Goal: Task Accomplishment & Management: Use online tool/utility

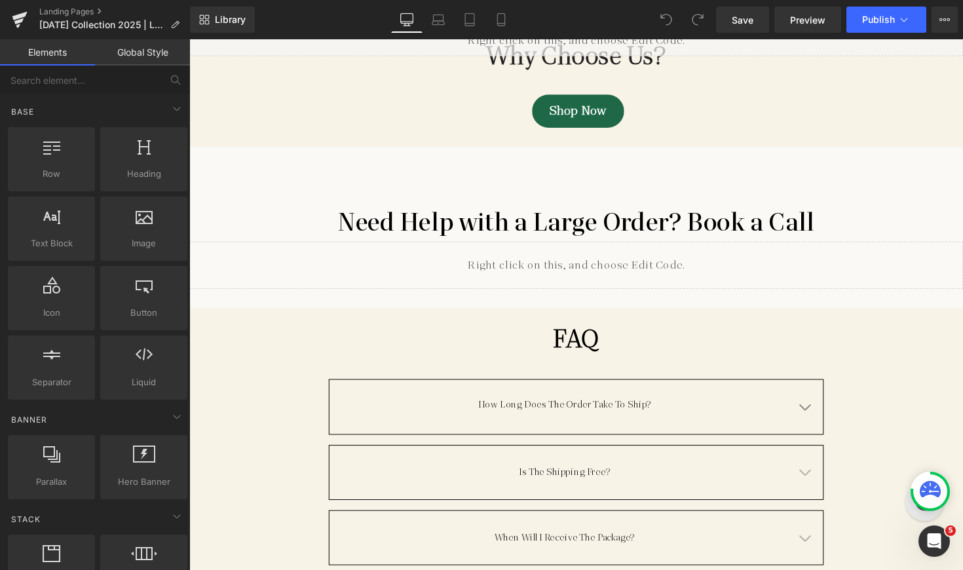
scroll to position [4553, 0]
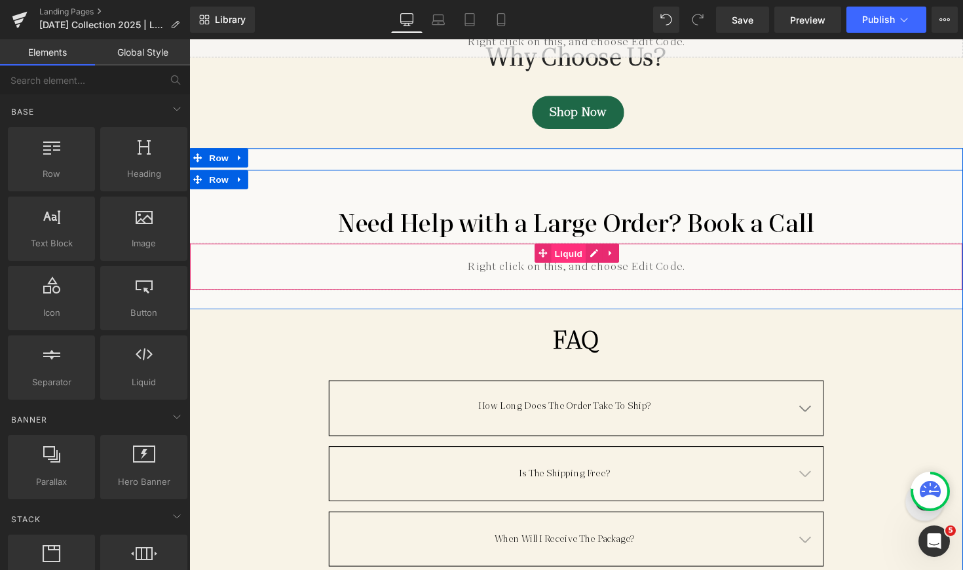
click at [577, 249] on span "Liquid" at bounding box center [577, 259] width 35 height 20
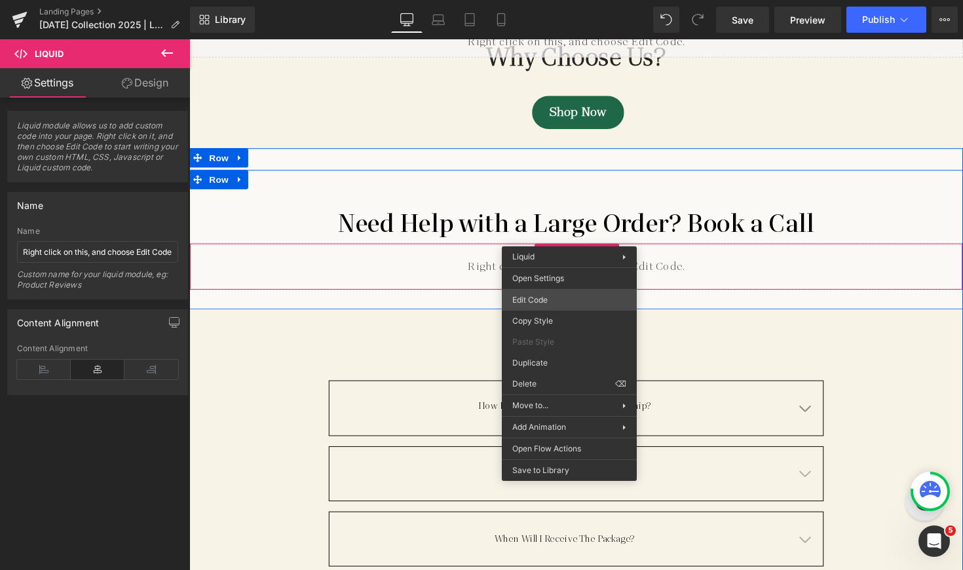
click at [545, 0] on div "Liquid You are previewing how the will restyle your page. You can not edit Elem…" at bounding box center [481, 0] width 963 height 0
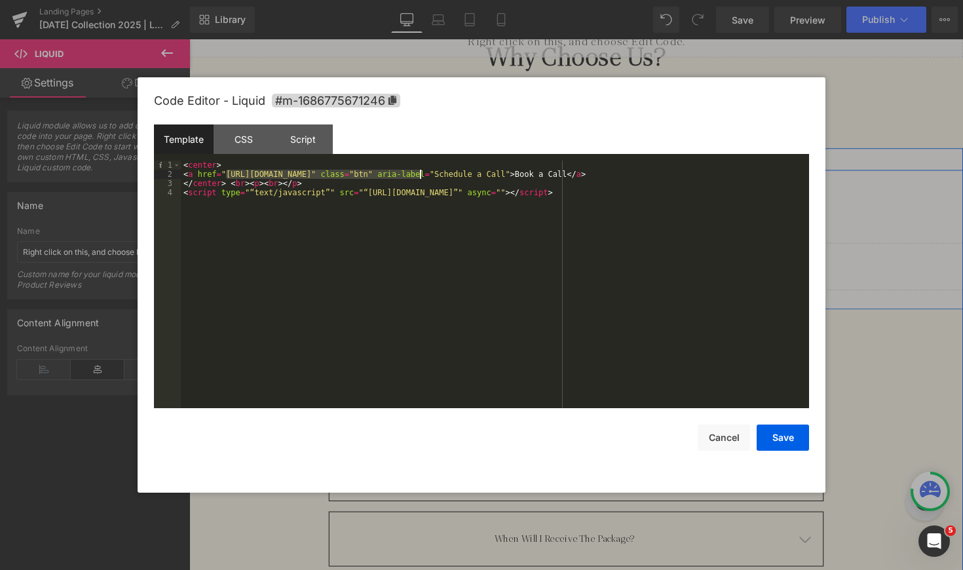
drag, startPoint x: 226, startPoint y: 174, endPoint x: 418, endPoint y: 175, distance: 191.9
click at [418, 175] on div "< center > < a href = "https://calendly.com/varun810sharma/30min" class = "btn"…" at bounding box center [495, 293] width 628 height 266
click at [785, 441] on button "Save" at bounding box center [782, 437] width 52 height 26
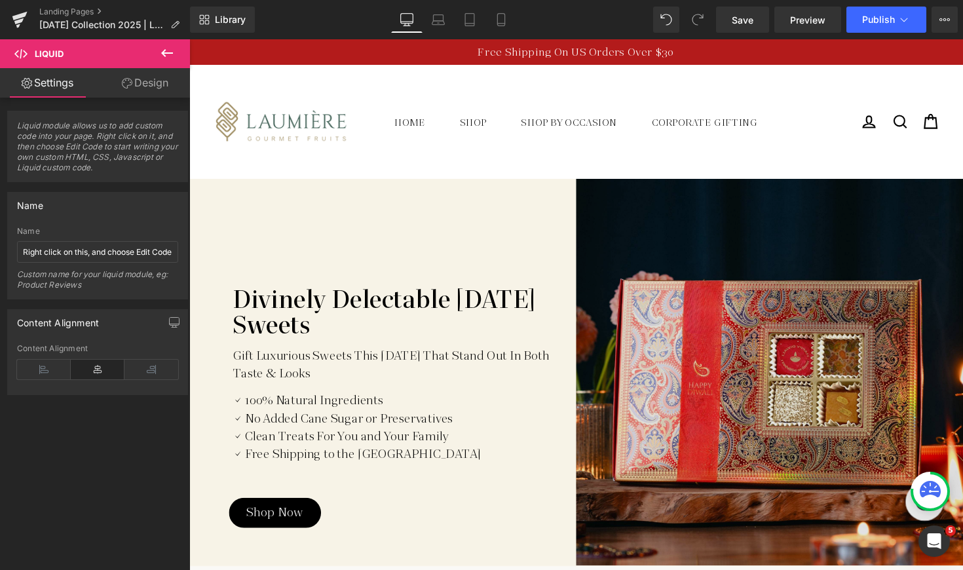
scroll to position [0, 0]
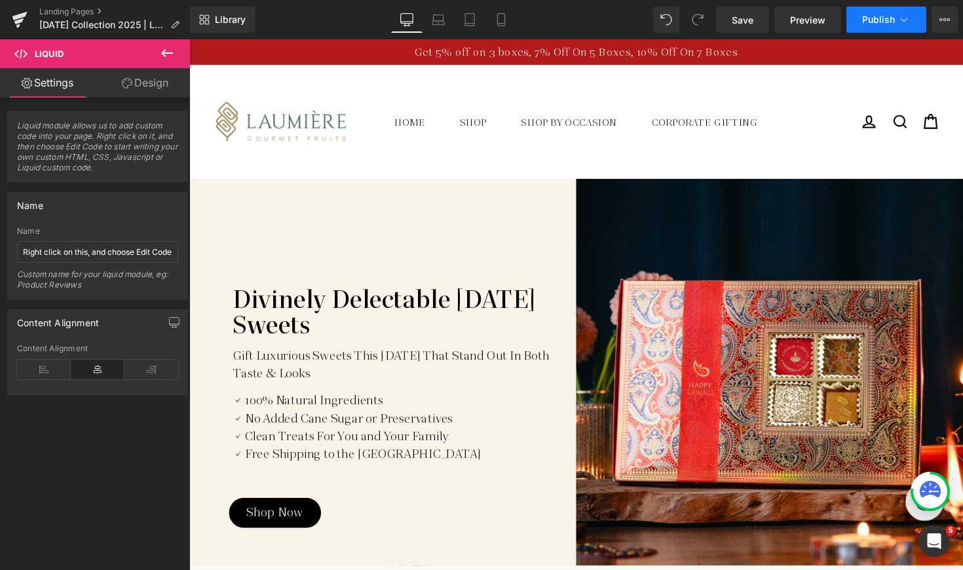
click at [887, 16] on span "Publish" at bounding box center [878, 19] width 33 height 10
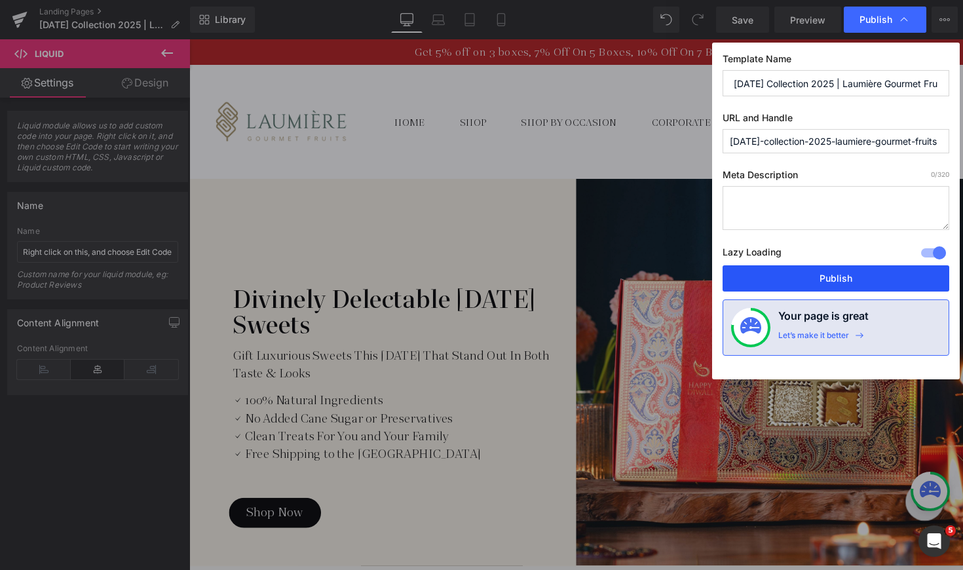
click at [775, 286] on button "Publish" at bounding box center [835, 278] width 227 height 26
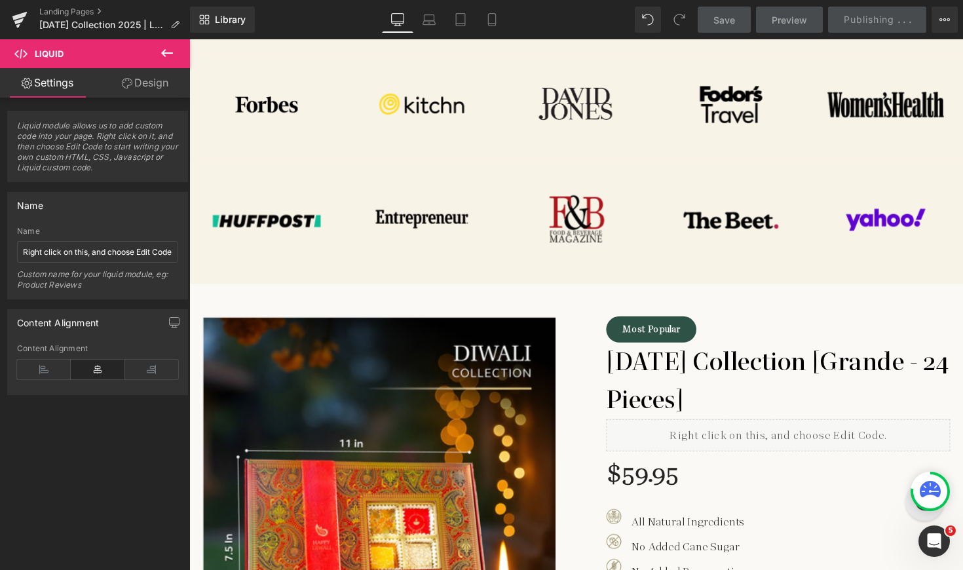
scroll to position [986, 0]
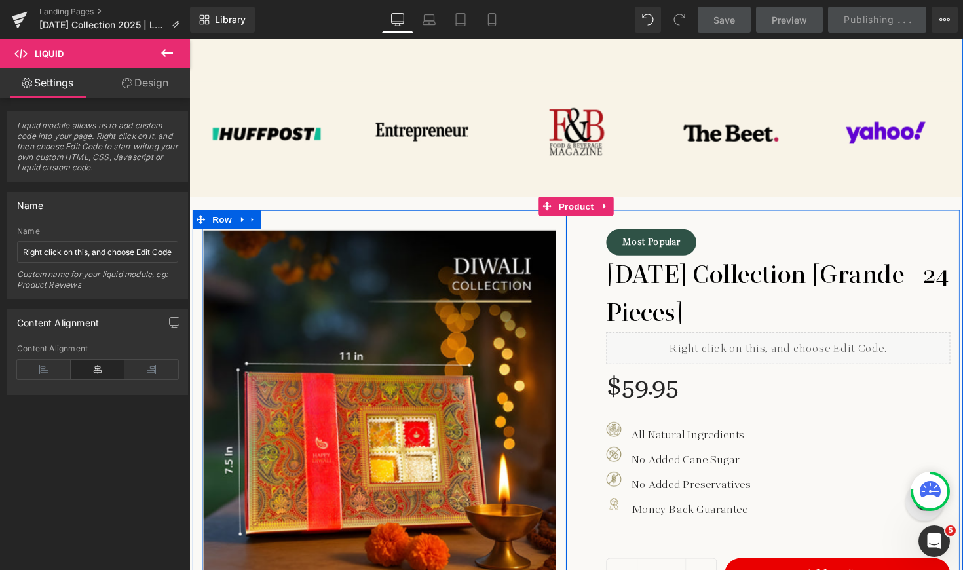
click at [532, 221] on div at bounding box center [388, 406] width 373 height 384
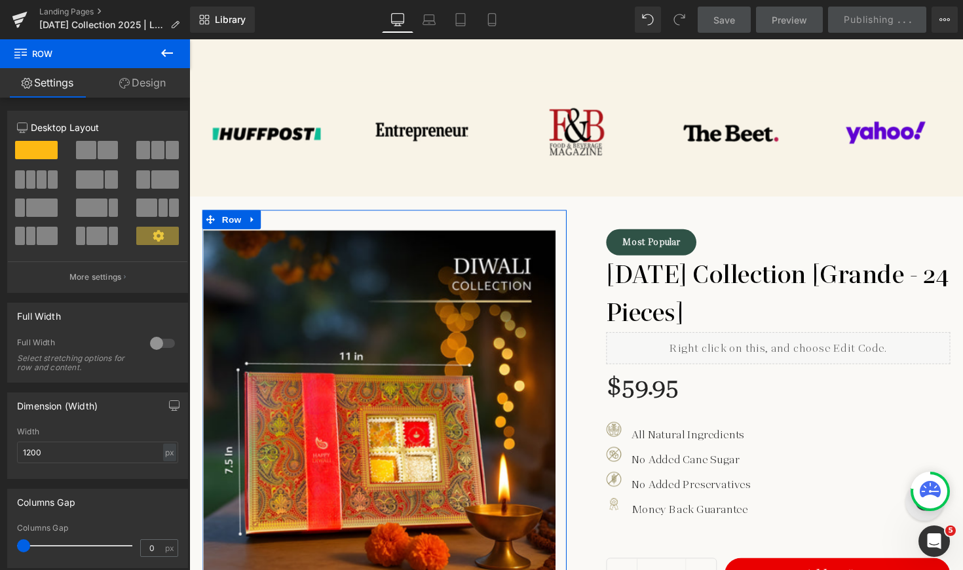
scroll to position [0, 0]
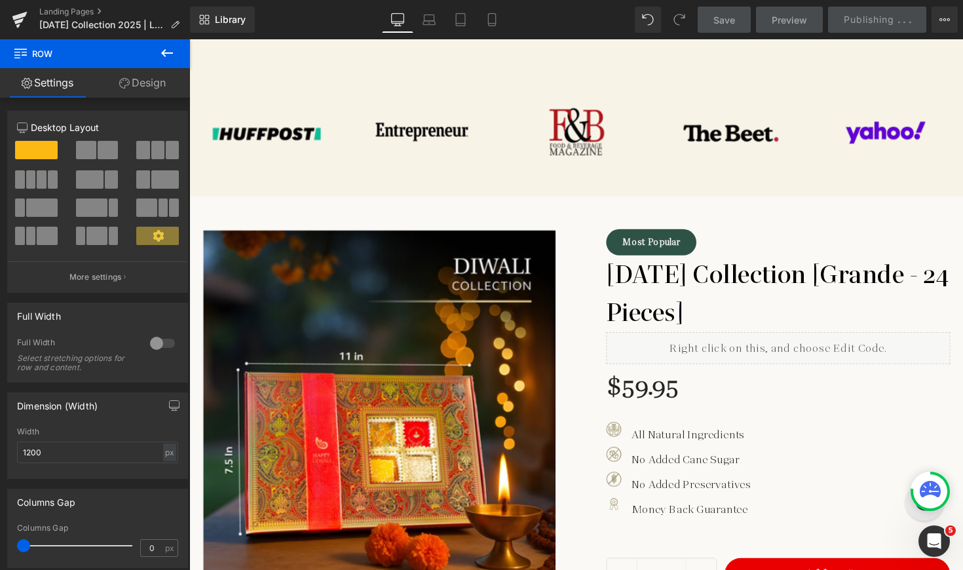
click at [177, 54] on button at bounding box center [167, 53] width 46 height 29
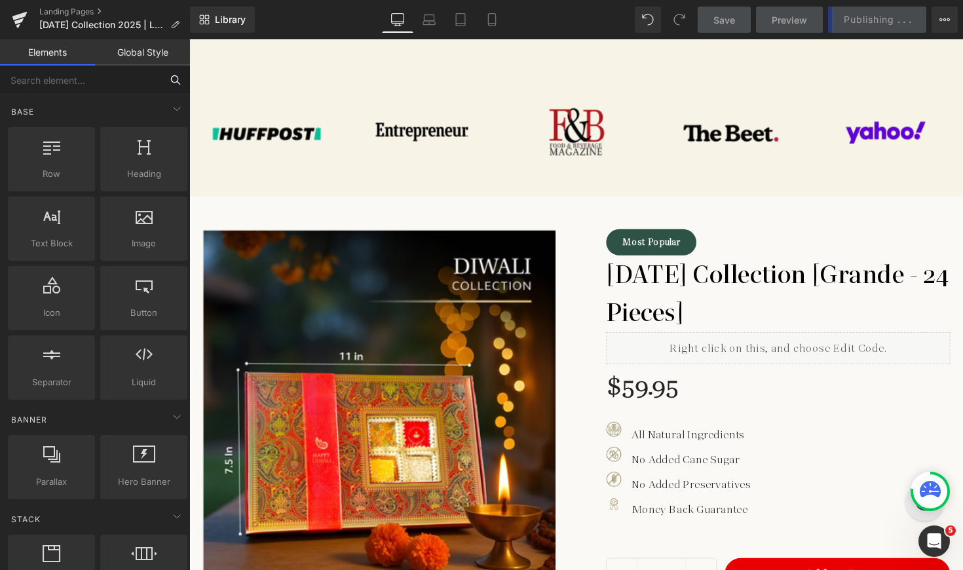
click at [98, 86] on input "text" at bounding box center [80, 79] width 161 height 29
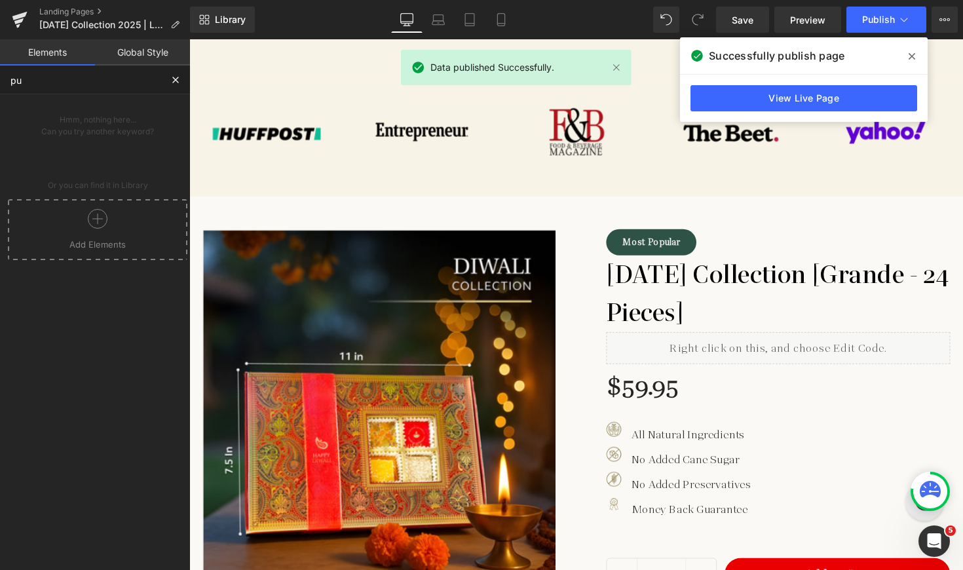
type input "p"
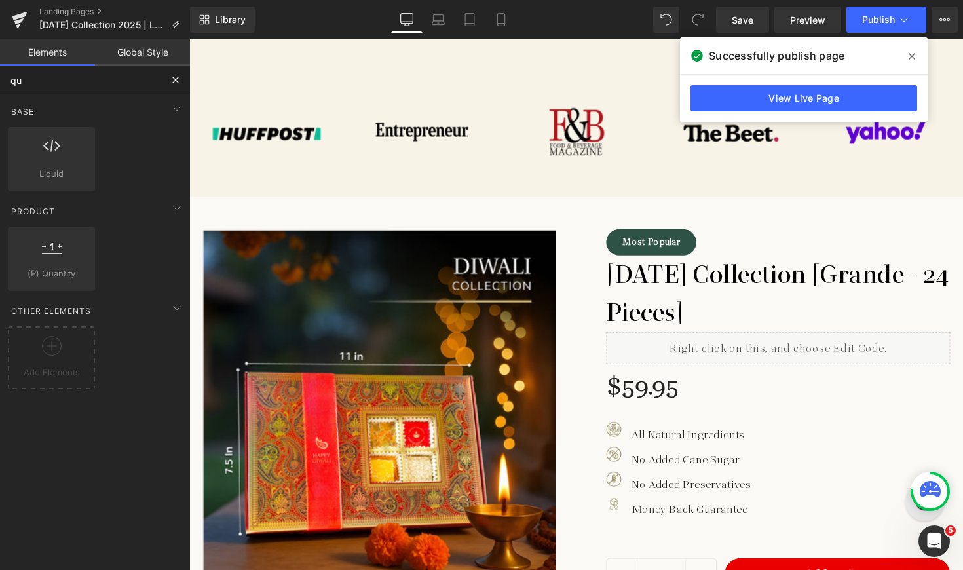
type input "qu"
click at [167, 73] on button at bounding box center [175, 79] width 29 height 29
click at [166, 77] on button at bounding box center [175, 79] width 29 height 29
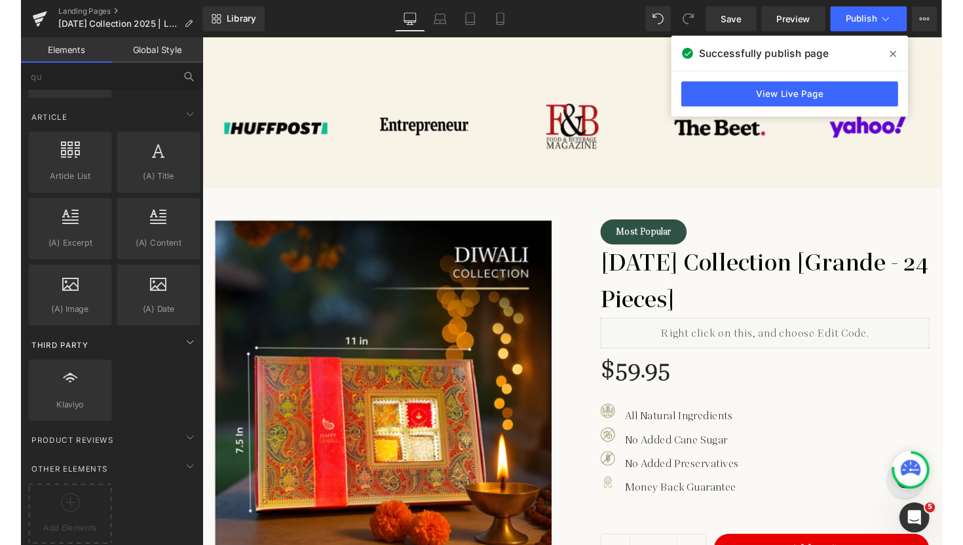
scroll to position [2412, 0]
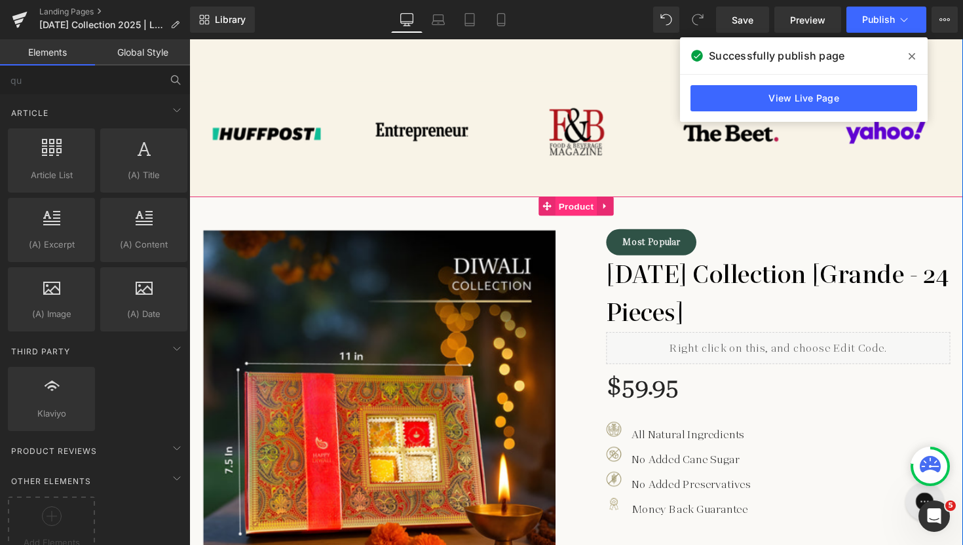
click at [596, 204] on span "Product" at bounding box center [585, 210] width 43 height 20
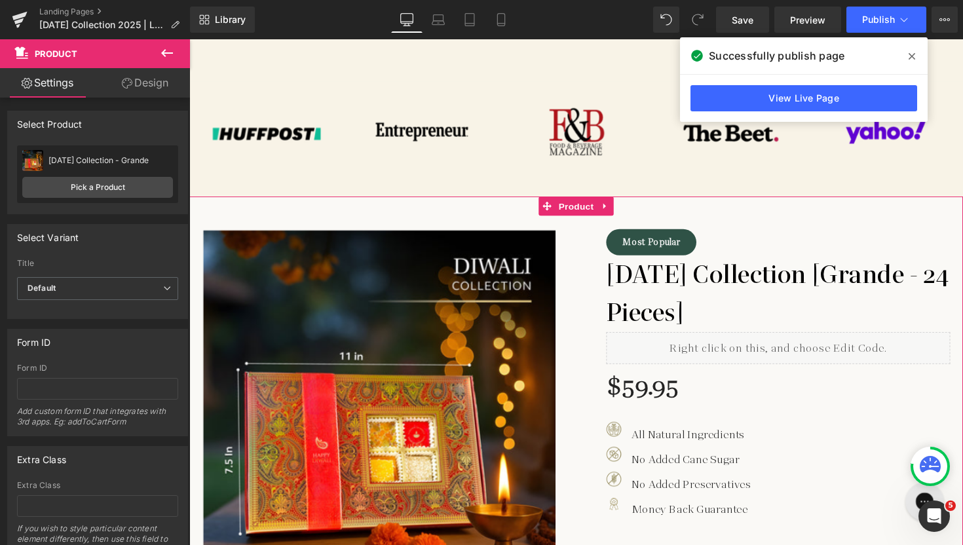
scroll to position [0, 0]
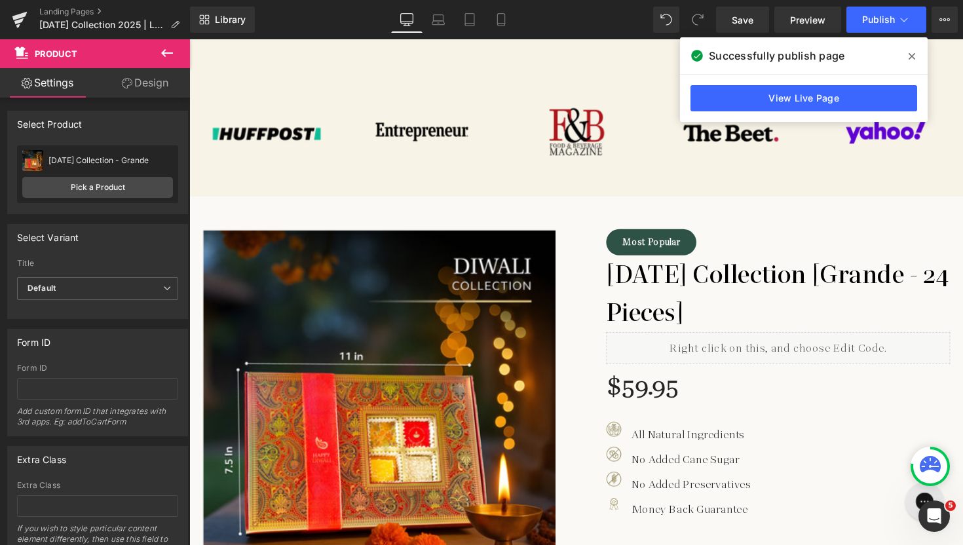
click at [162, 54] on icon at bounding box center [167, 53] width 12 height 8
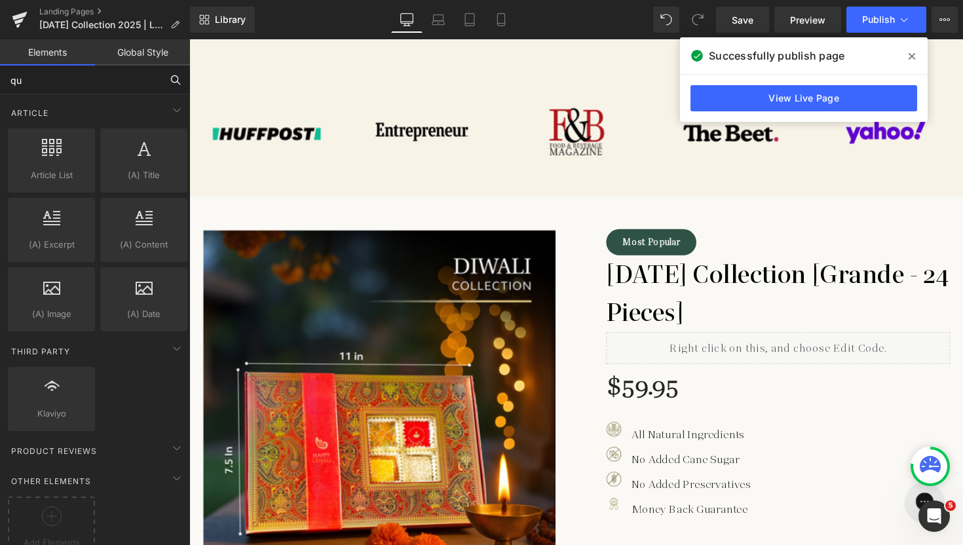
click at [90, 85] on input "qu" at bounding box center [80, 79] width 161 height 29
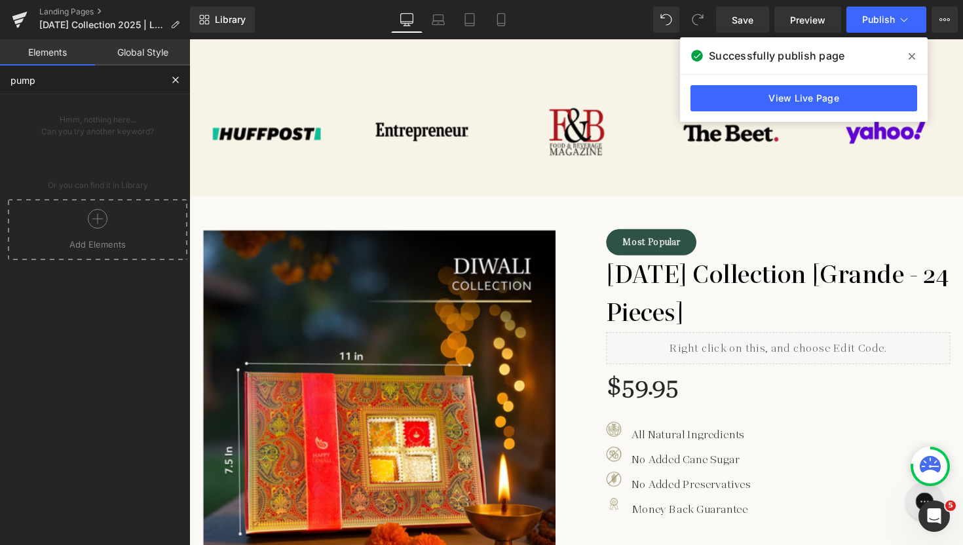
click at [114, 231] on div at bounding box center [97, 223] width 173 height 29
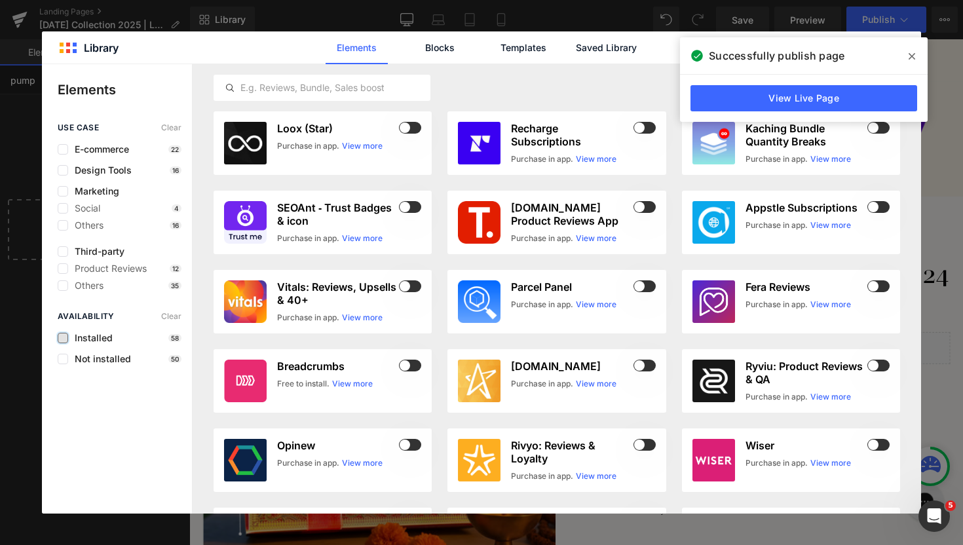
type input "pump"
click at [65, 333] on label at bounding box center [63, 338] width 10 height 10
click at [63, 338] on input "checkbox" at bounding box center [63, 338] width 0 height 0
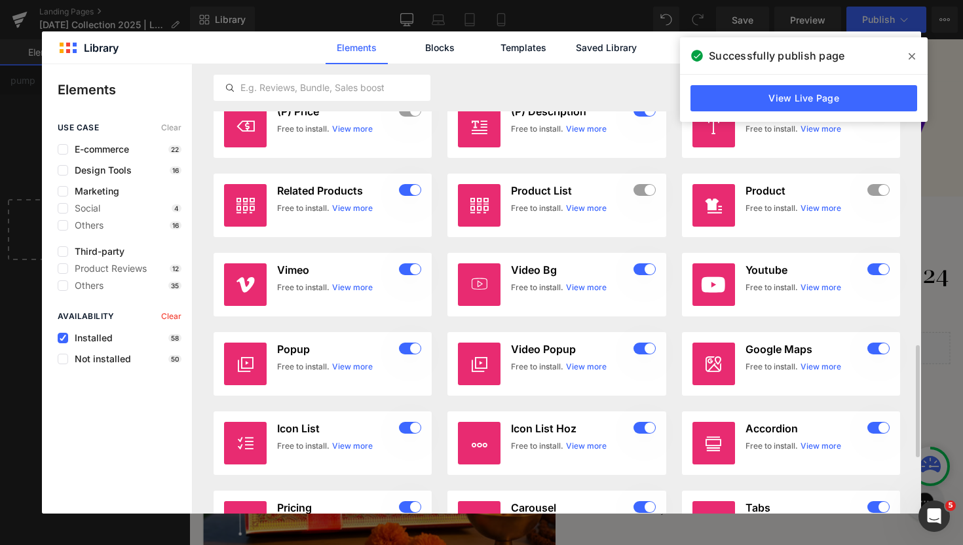
scroll to position [1005, 0]
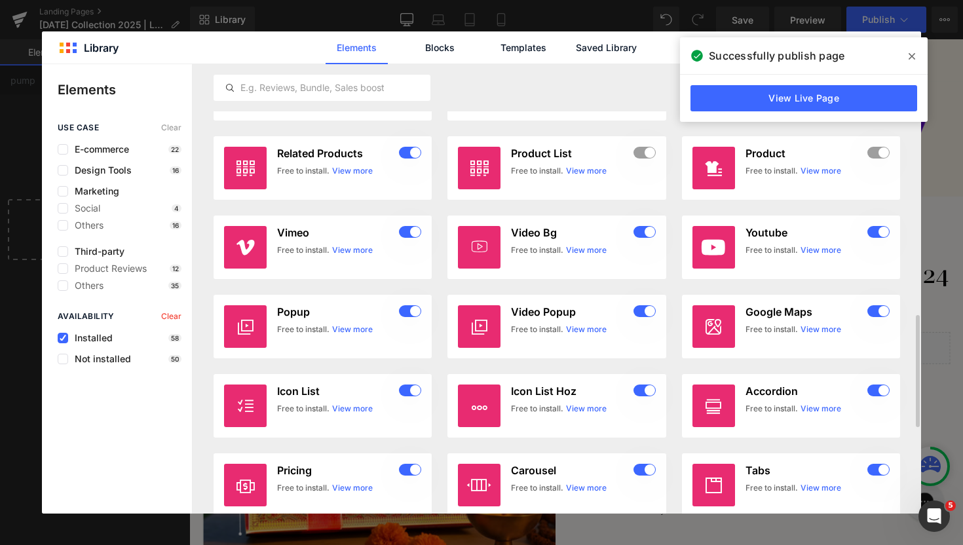
click at [911, 58] on icon at bounding box center [911, 56] width 7 height 10
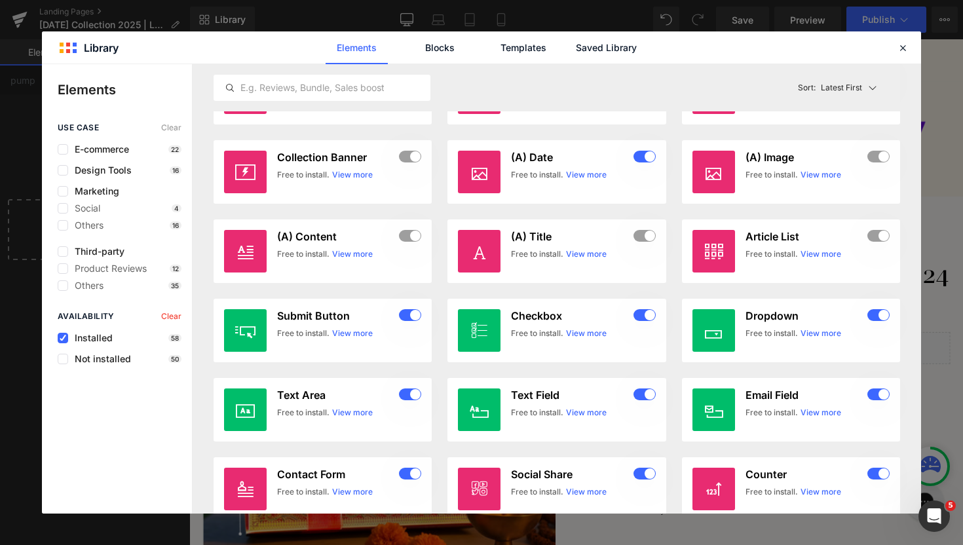
scroll to position [0, 0]
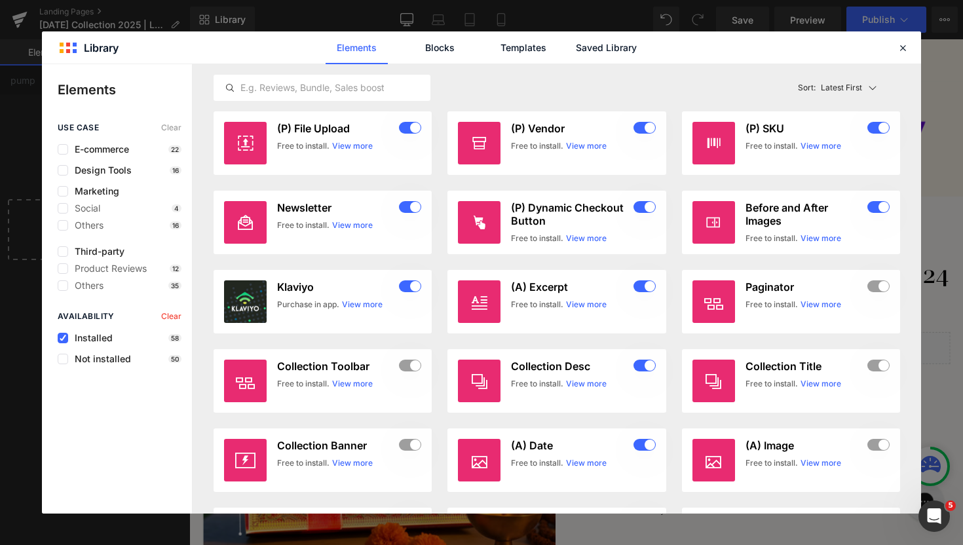
click at [76, 337] on span "Installed" at bounding box center [90, 338] width 45 height 10
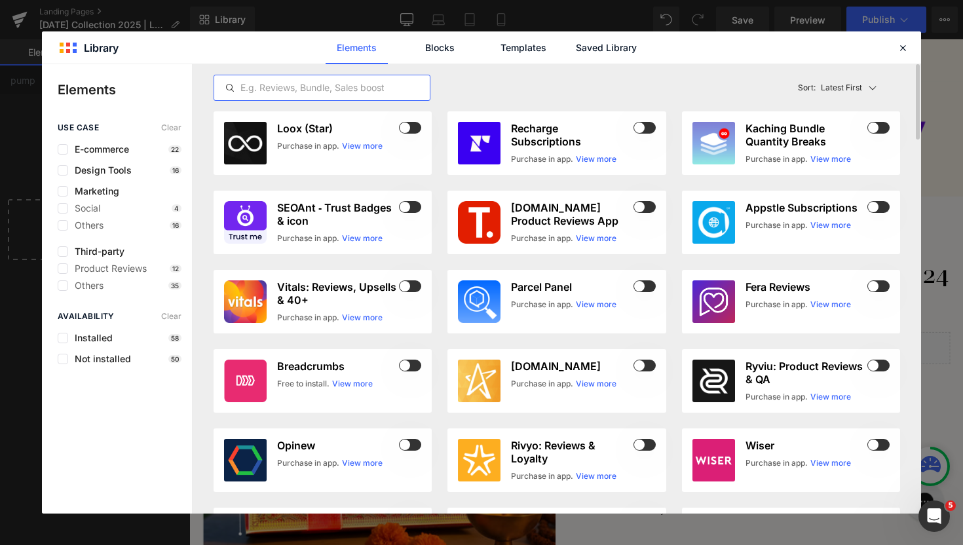
click at [326, 94] on input "text" at bounding box center [321, 88] width 215 height 16
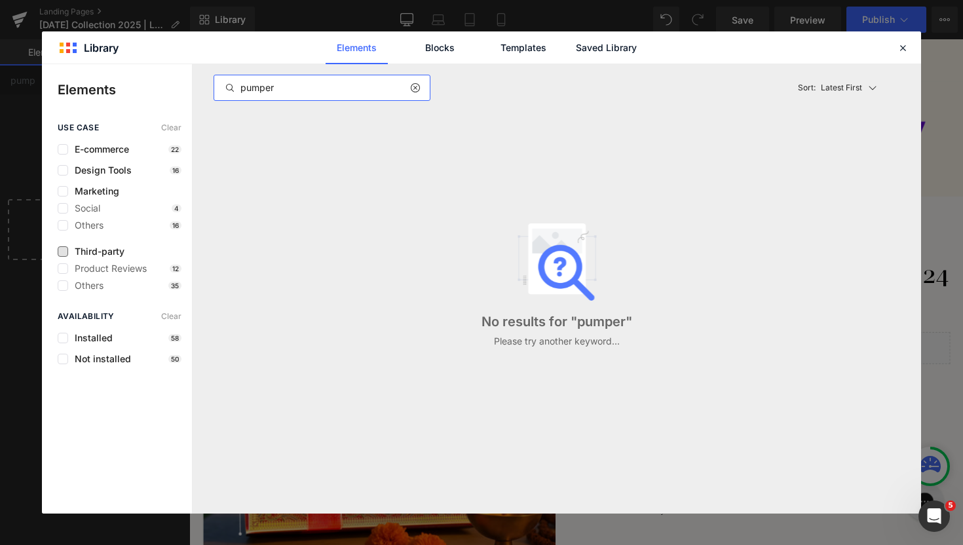
type input "pumper"
click at [92, 249] on span "Third-party" at bounding box center [96, 251] width 56 height 10
click at [416, 91] on icon at bounding box center [414, 88] width 9 height 10
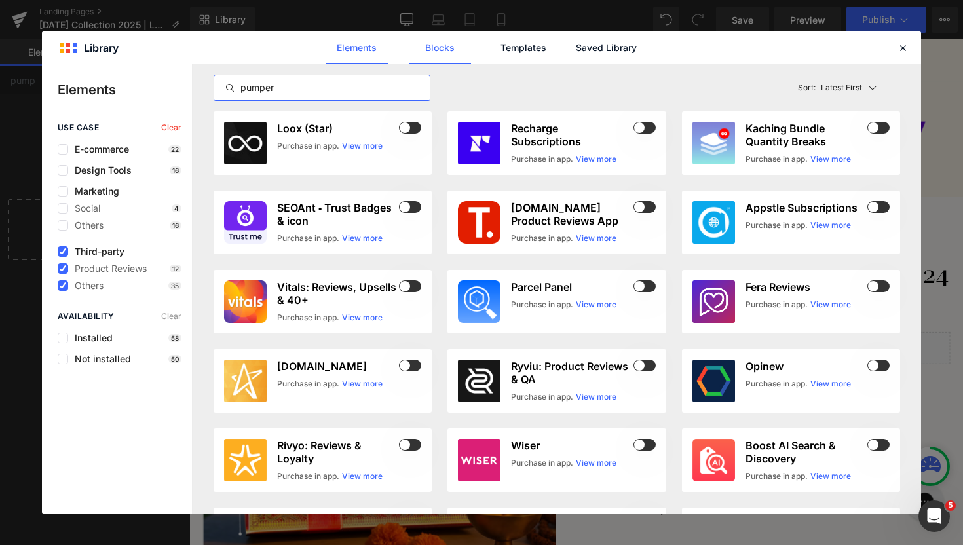
click at [430, 52] on link "Blocks" at bounding box center [440, 47] width 62 height 33
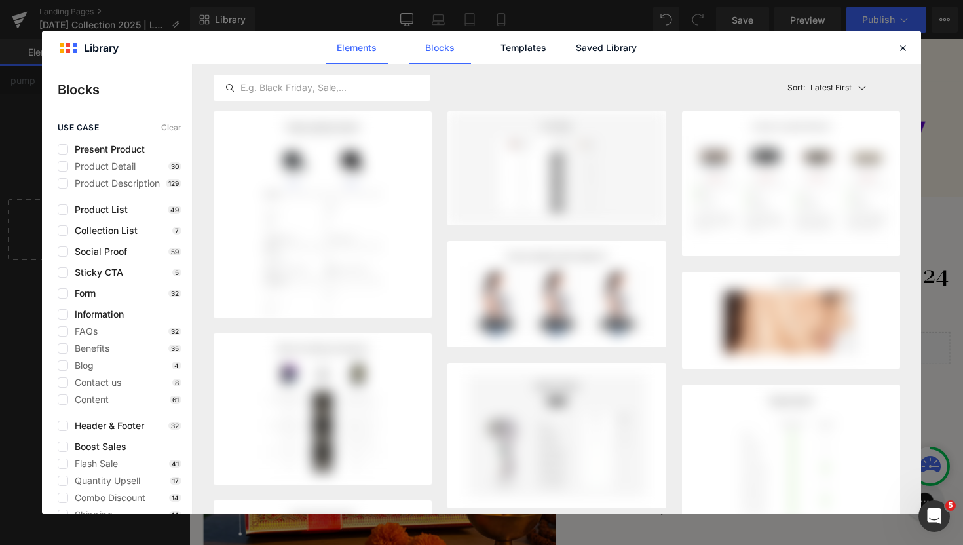
click at [363, 54] on link "Elements" at bounding box center [356, 47] width 62 height 33
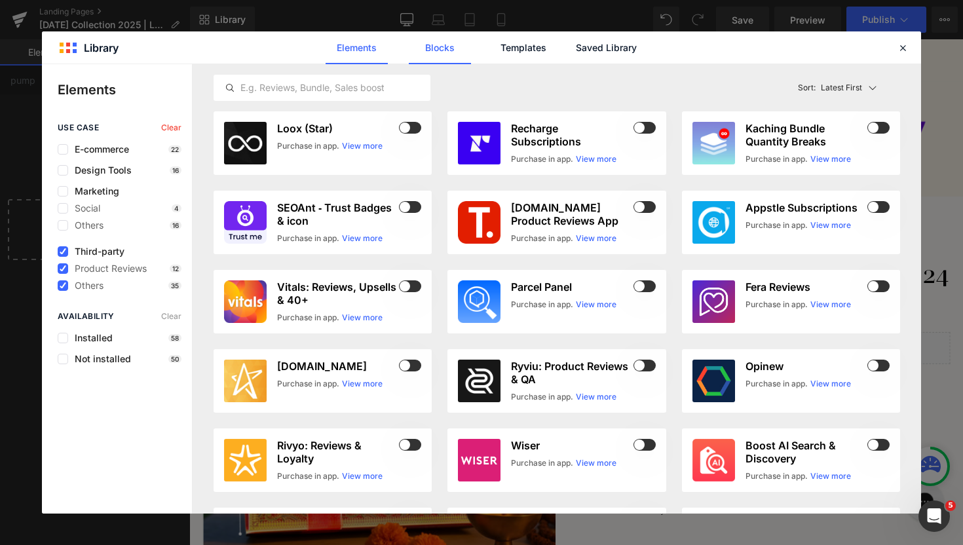
click at [433, 48] on link "Blocks" at bounding box center [440, 47] width 62 height 33
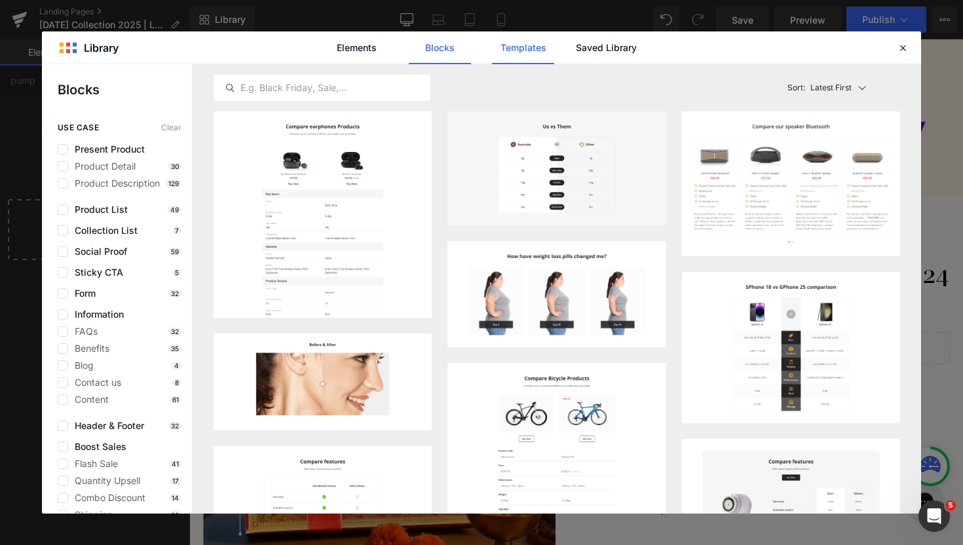
click at [518, 46] on link "Templates" at bounding box center [523, 47] width 62 height 33
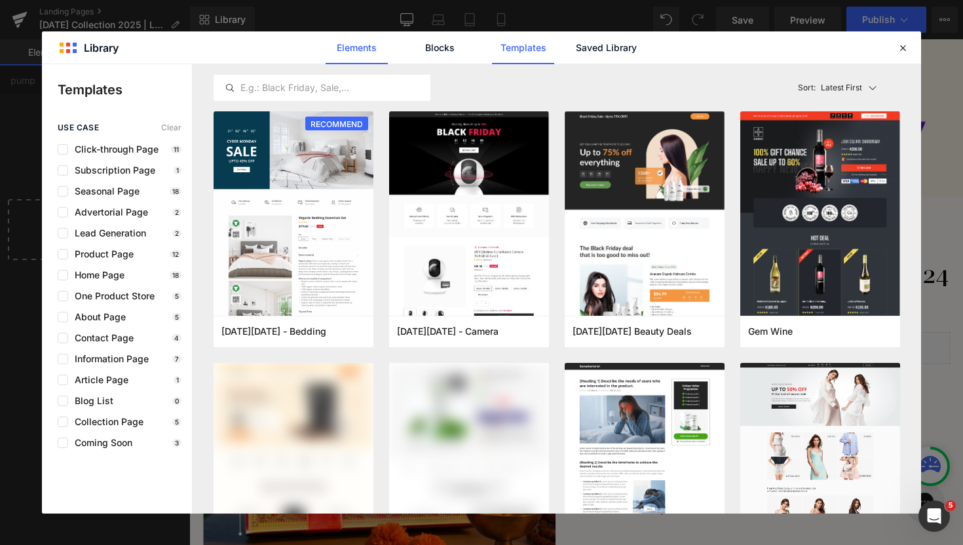
click at [380, 51] on link "Elements" at bounding box center [356, 47] width 62 height 33
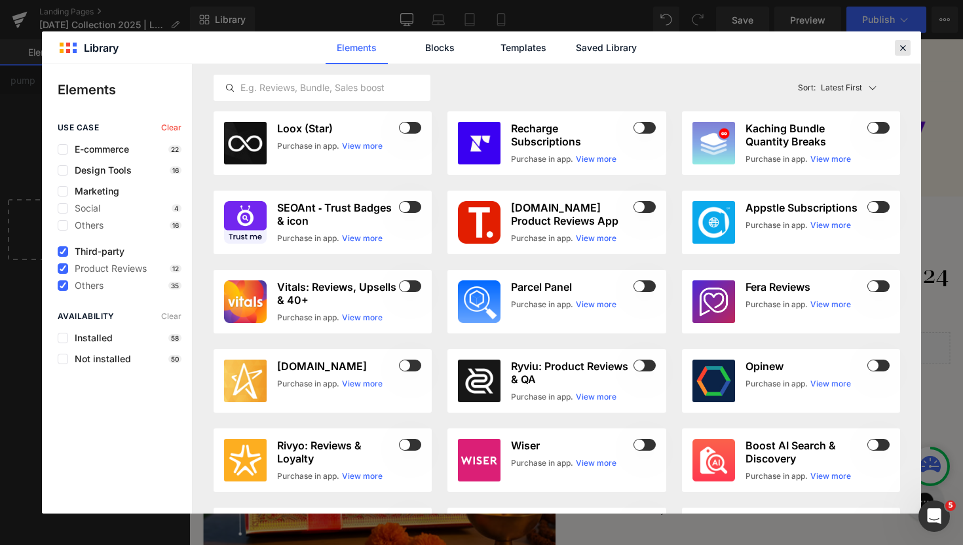
click at [901, 42] on icon at bounding box center [902, 48] width 12 height 12
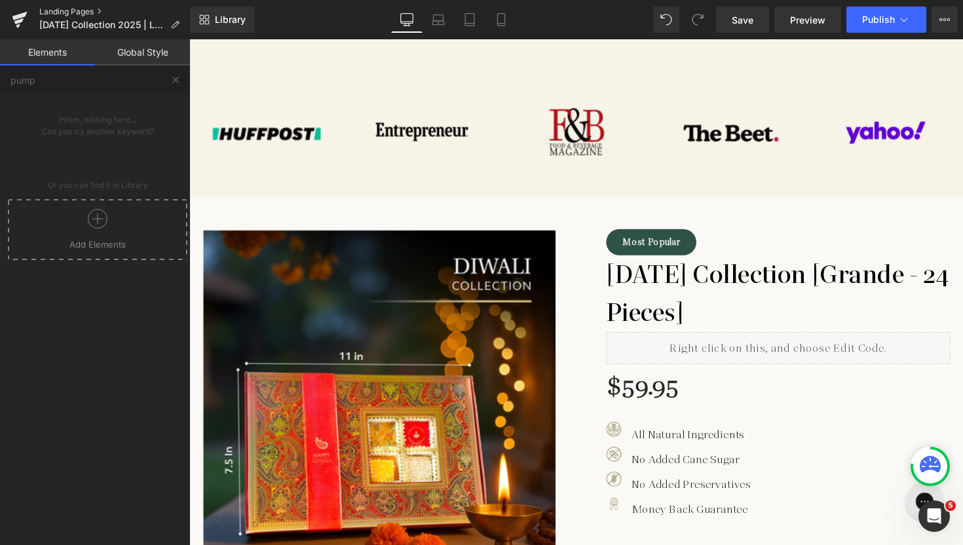
click at [54, 12] on link "Landing Pages" at bounding box center [114, 12] width 151 height 10
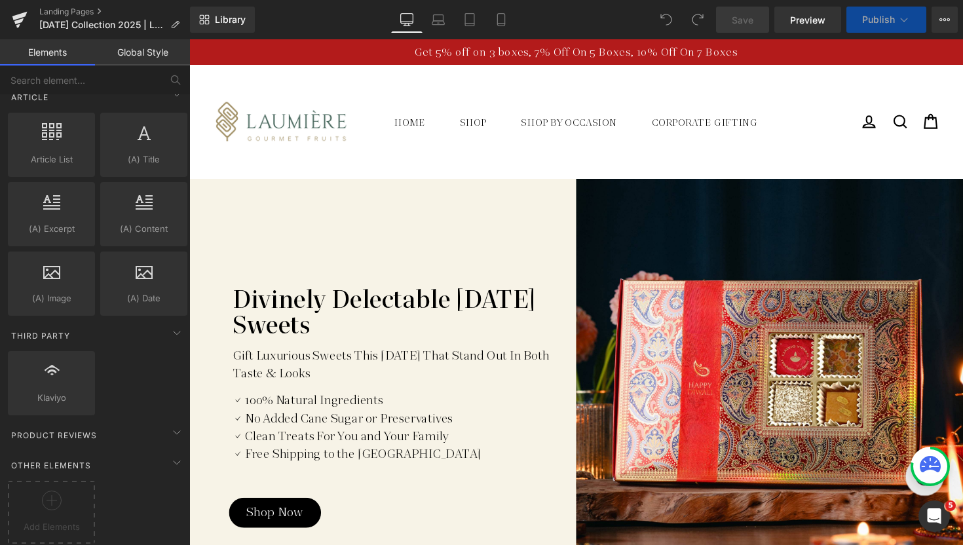
scroll to position [2437, 0]
click at [50, 329] on span "Third Party" at bounding box center [41, 335] width 62 height 12
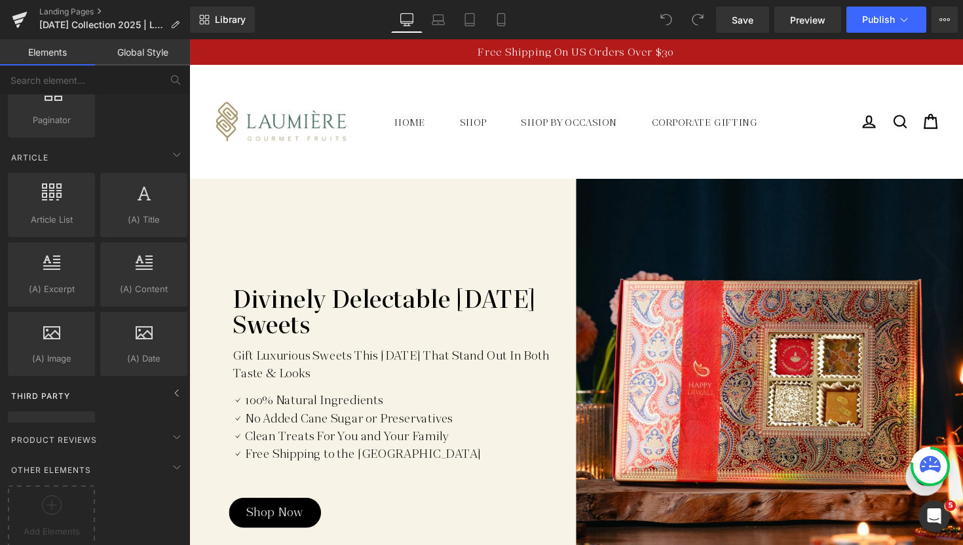
scroll to position [2368, 0]
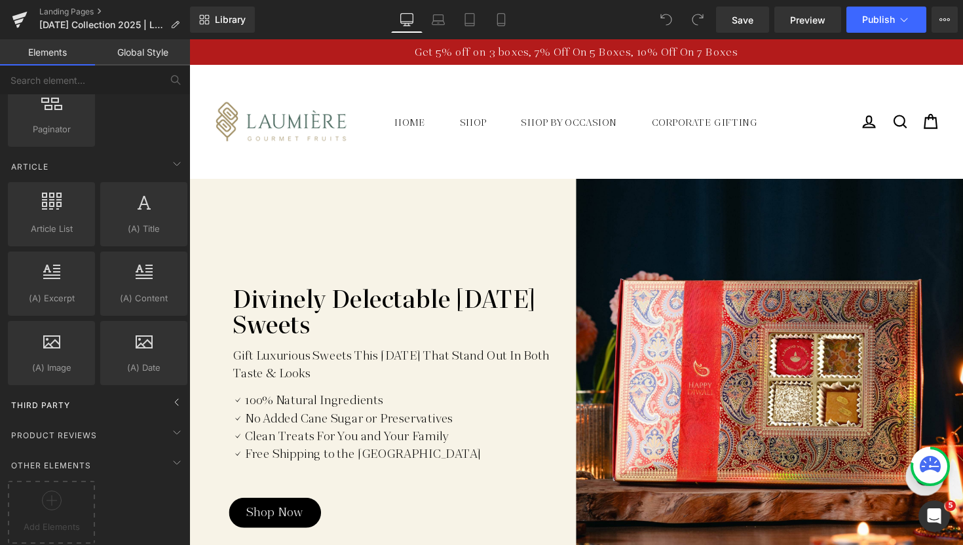
click at [75, 399] on div "Third Party" at bounding box center [97, 405] width 185 height 26
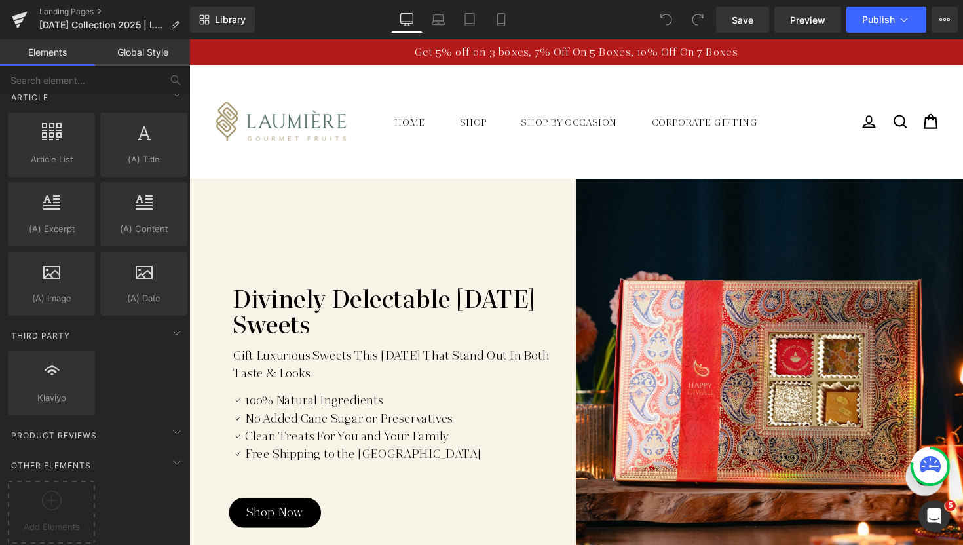
scroll to position [2435, 0]
click at [136, 452] on div "Other Elements" at bounding box center [97, 465] width 185 height 26
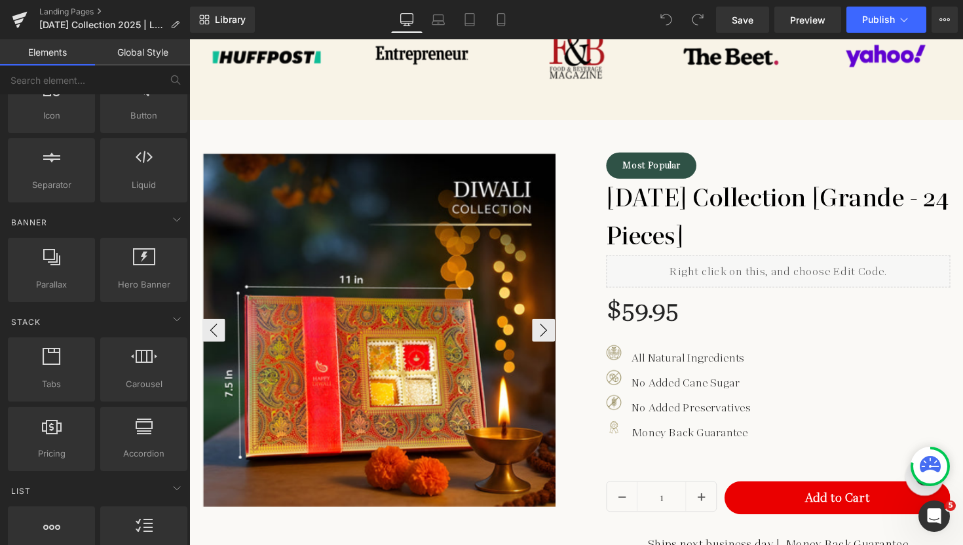
scroll to position [1069, 0]
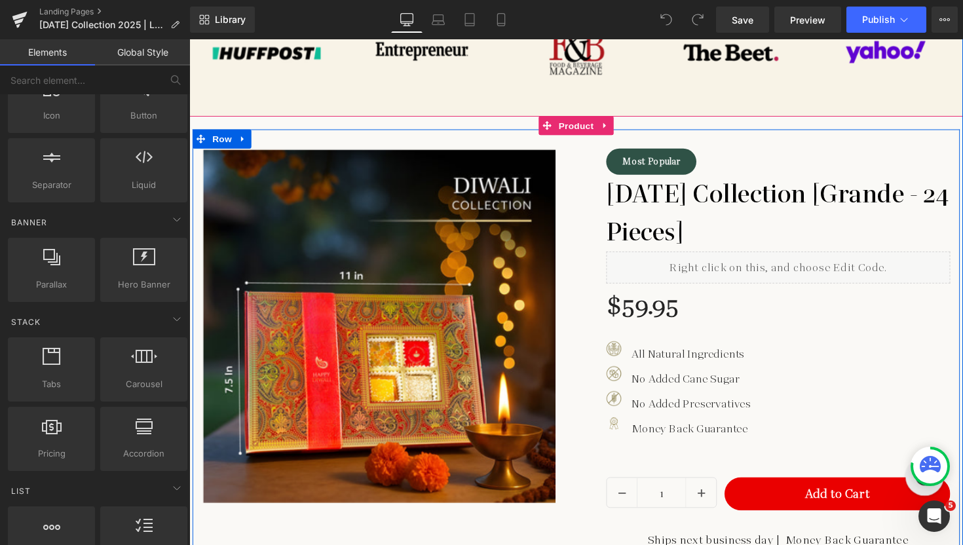
click at [577, 291] on div at bounding box center [389, 324] width 393 height 384
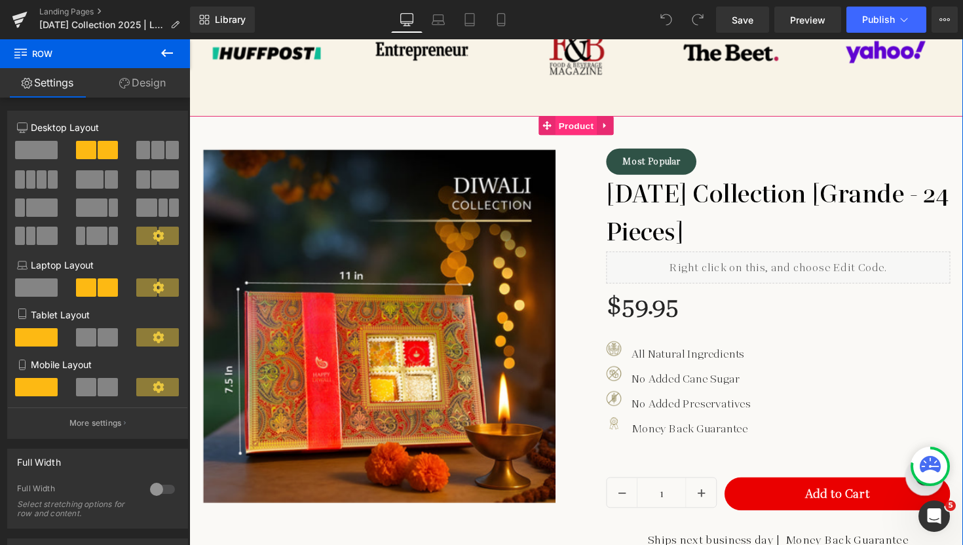
click at [570, 127] on span "Product" at bounding box center [585, 128] width 43 height 20
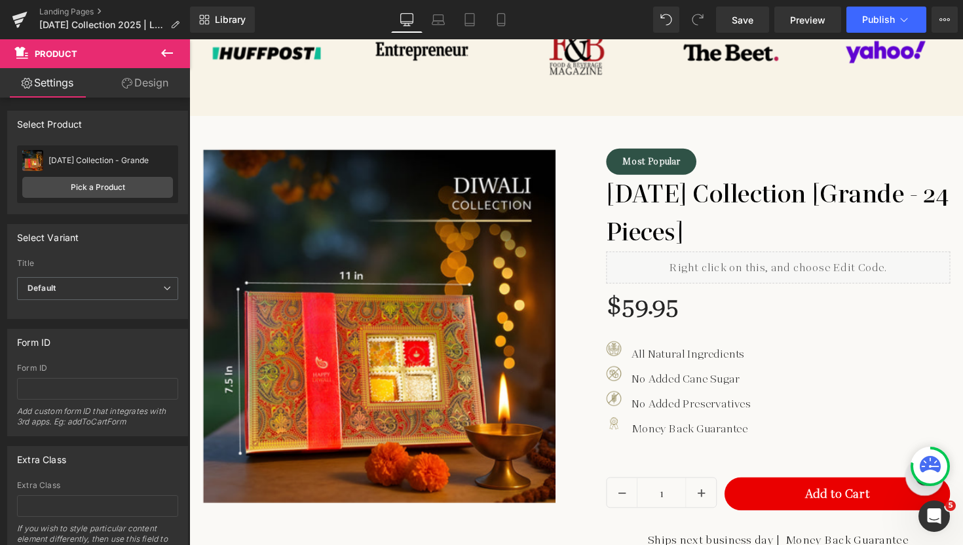
scroll to position [0, 0]
click at [595, 184] on div "Most Popular Button [DATE] Collection [Grande - 24 Pieces] Heading Liquid $59.9…" at bounding box center [781, 347] width 373 height 430
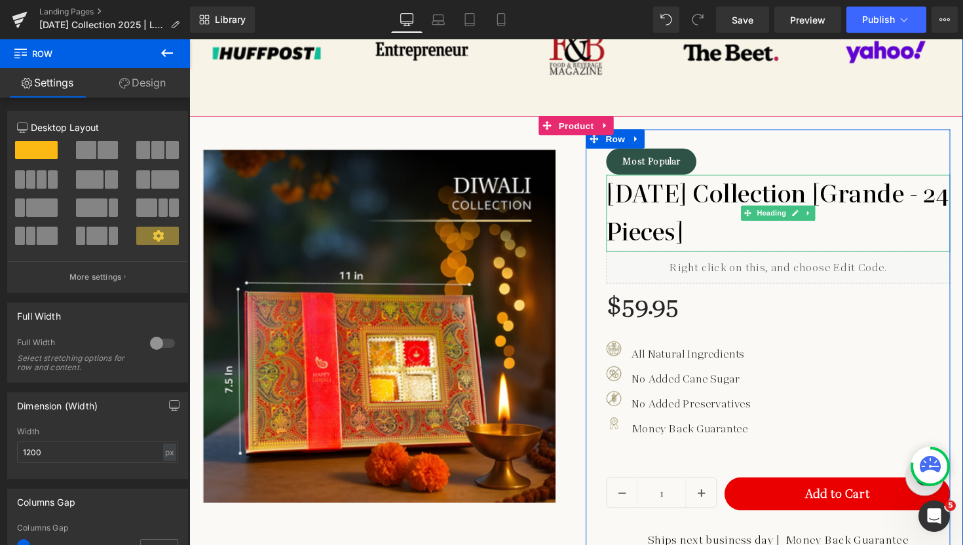
click at [674, 201] on h3 "[DATE] Collection [Grande - 24 Pieces]" at bounding box center [792, 217] width 352 height 79
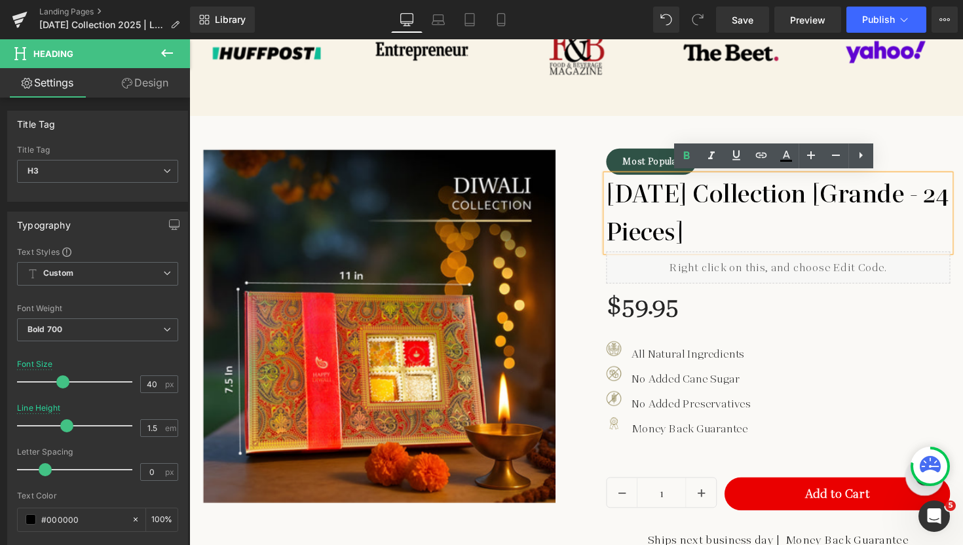
click at [643, 139] on div "Most Popular Button [DATE] Collection [Grande - 24 Pieces] Heading Liquid $59.9…" at bounding box center [781, 347] width 373 height 430
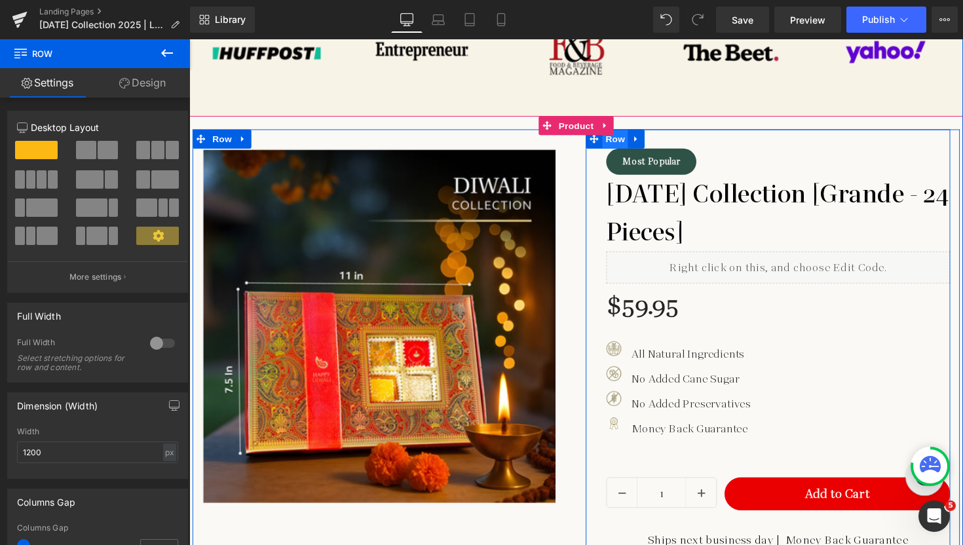
click at [621, 137] on span "Row" at bounding box center [625, 142] width 26 height 20
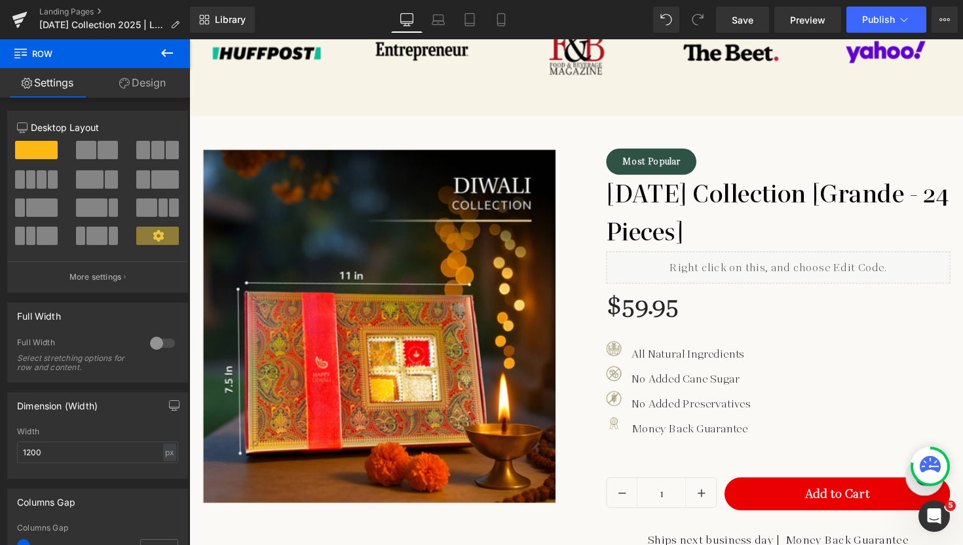
click at [173, 46] on icon at bounding box center [167, 53] width 16 height 16
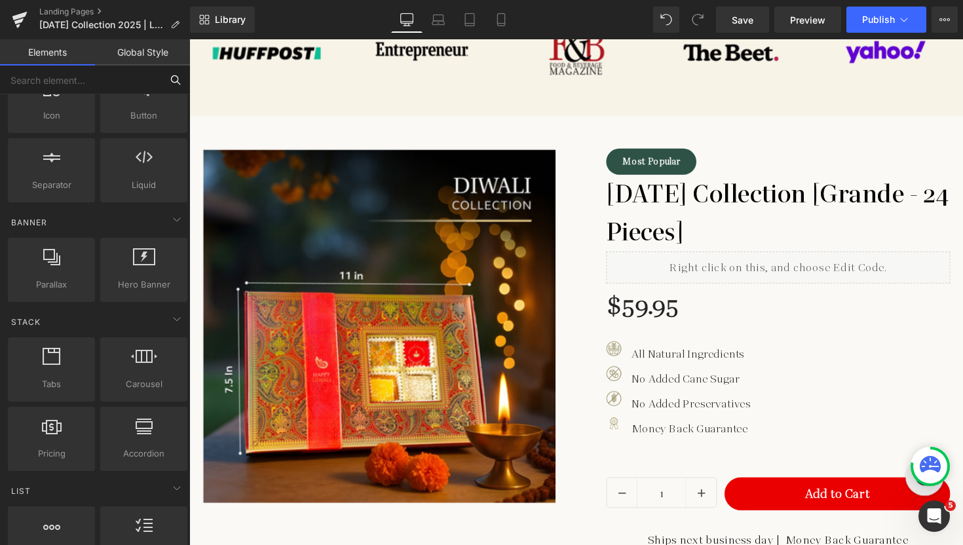
click at [105, 75] on input "text" at bounding box center [80, 79] width 161 height 29
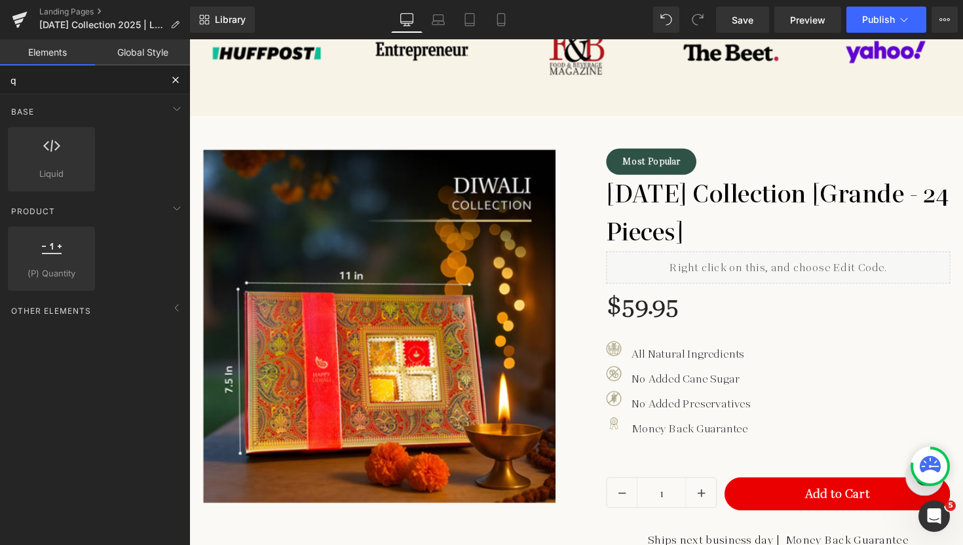
type input "qu"
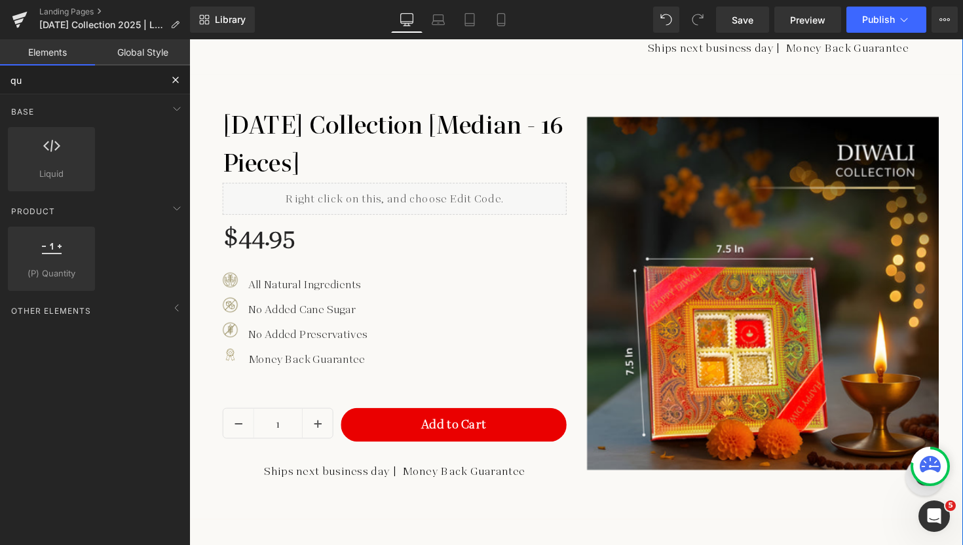
scroll to position [1575, 0]
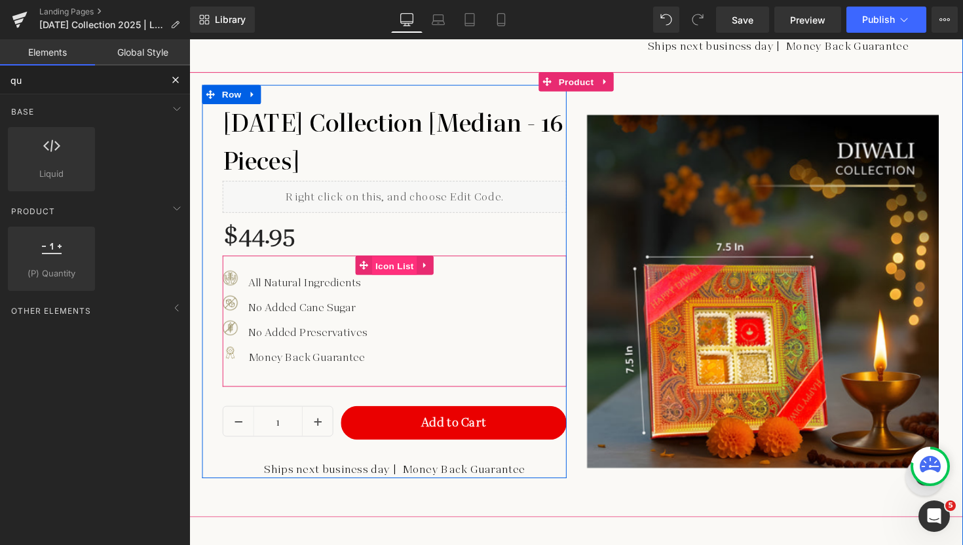
click at [386, 276] on span "Icon List" at bounding box center [400, 271] width 46 height 20
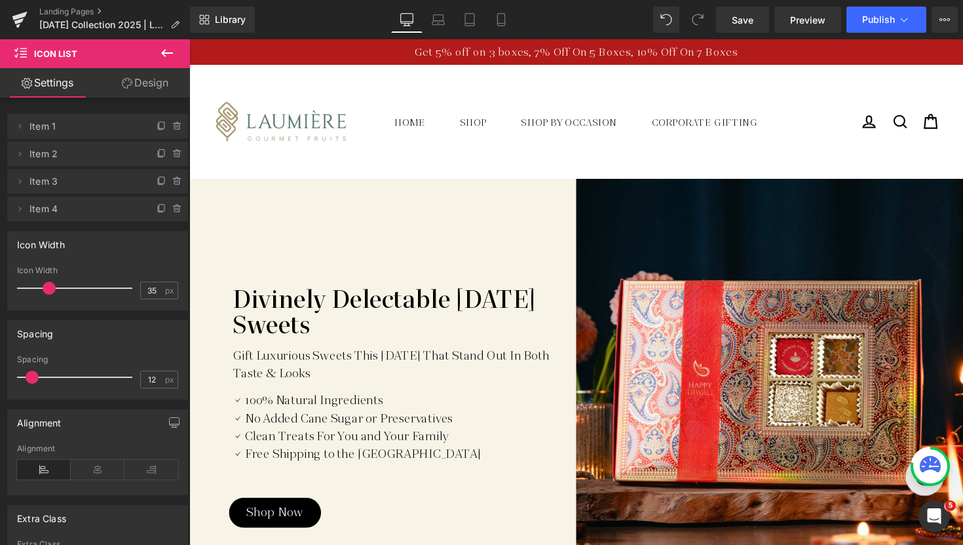
scroll to position [0, 0]
click at [534, 54] on span "Get 5% off on 3 boxes, 7% Off On 5 Boxes, 10% Off On 7 Boxes" at bounding box center [585, 52] width 331 height 19
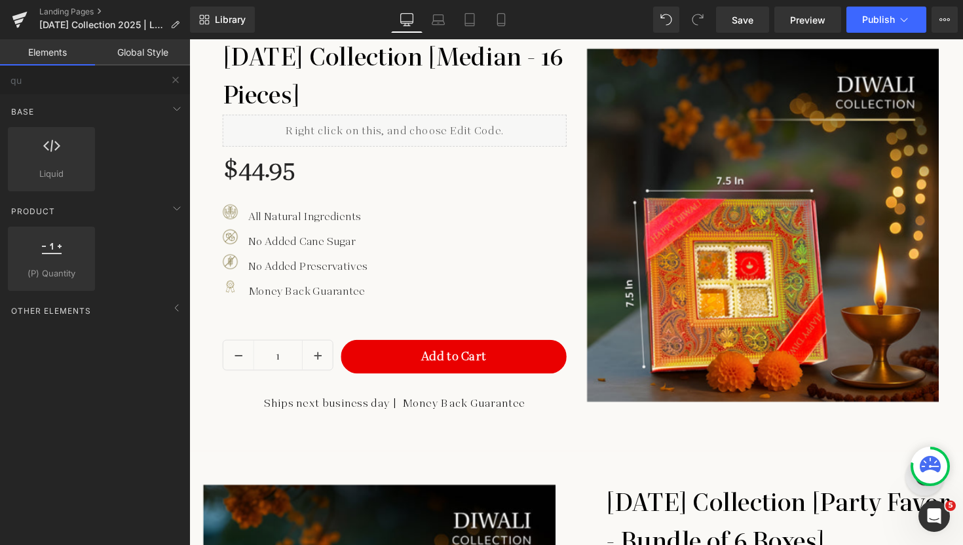
scroll to position [1632, 0]
